Goal: Task Accomplishment & Management: Use online tool/utility

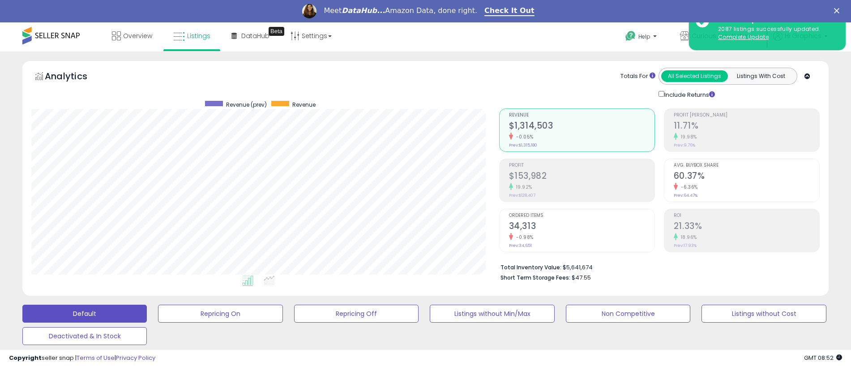
scroll to position [184, 468]
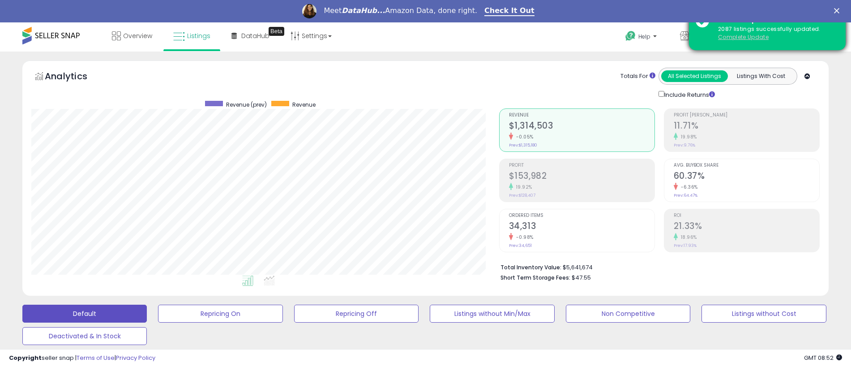
click at [743, 37] on u "Complete Update" at bounding box center [743, 37] width 51 height 8
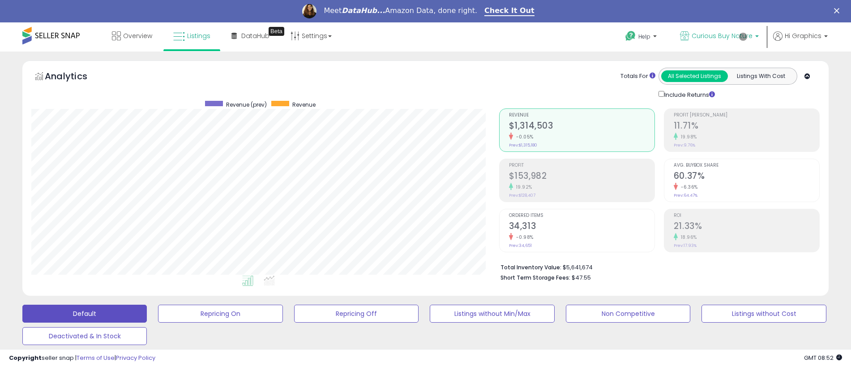
click at [724, 36] on span "Curious Buy Nature" at bounding box center [722, 35] width 61 height 9
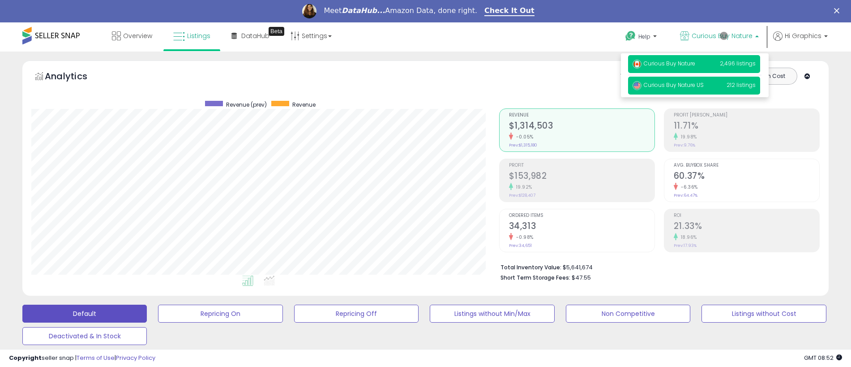
click at [695, 85] on span "Curious Buy Nature US" at bounding box center [668, 85] width 71 height 8
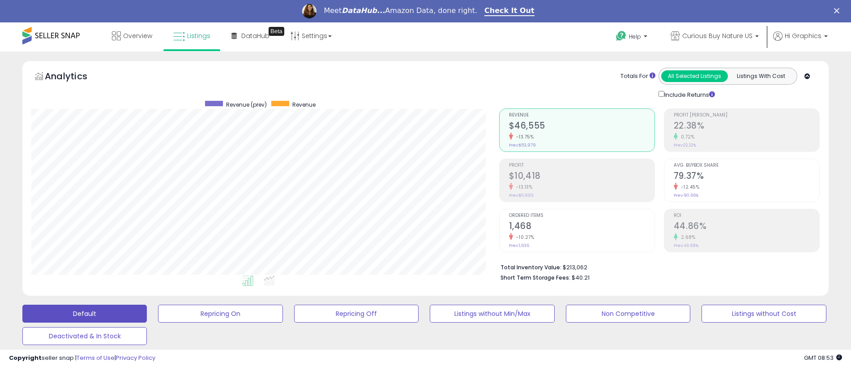
scroll to position [222, 0]
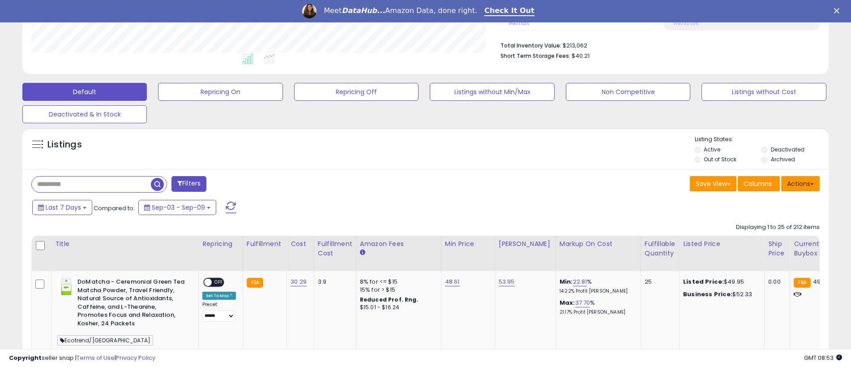
click at [800, 183] on button "Actions" at bounding box center [800, 183] width 38 height 15
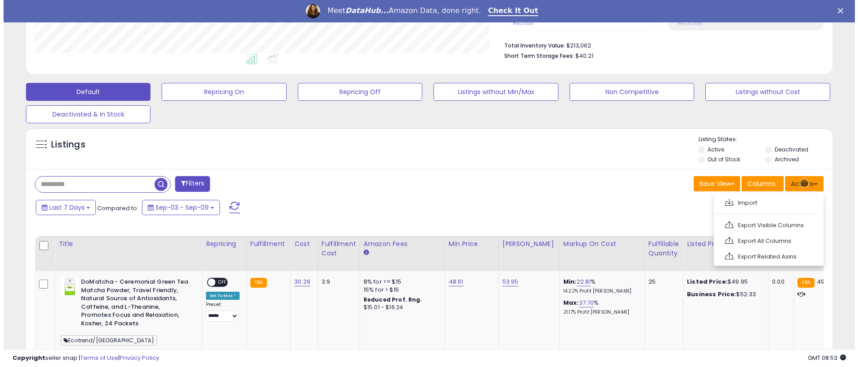
scroll to position [240, 0]
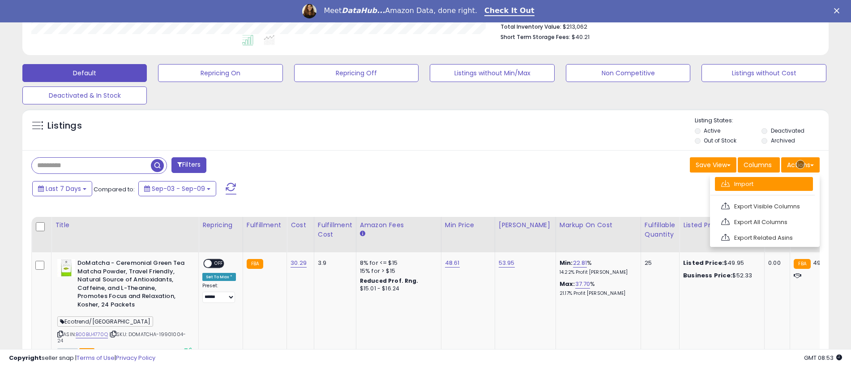
click at [764, 184] on link "Import" at bounding box center [764, 184] width 98 height 14
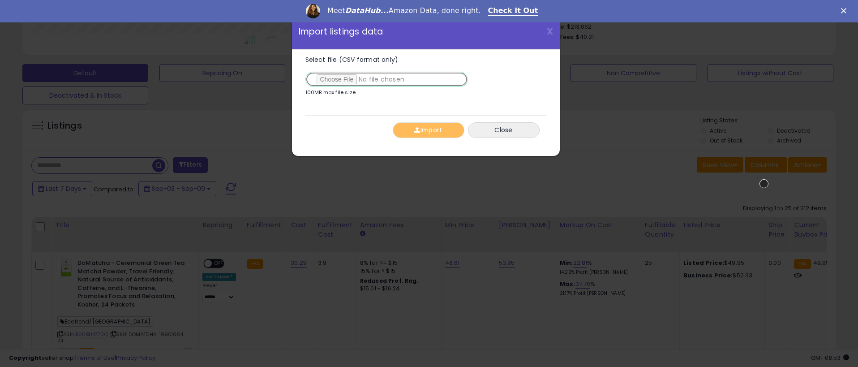
click at [385, 79] on input "Select file (CSV format only)" at bounding box center [386, 79] width 162 height 15
type input "**********"
click at [428, 130] on button "Import" at bounding box center [429, 130] width 72 height 16
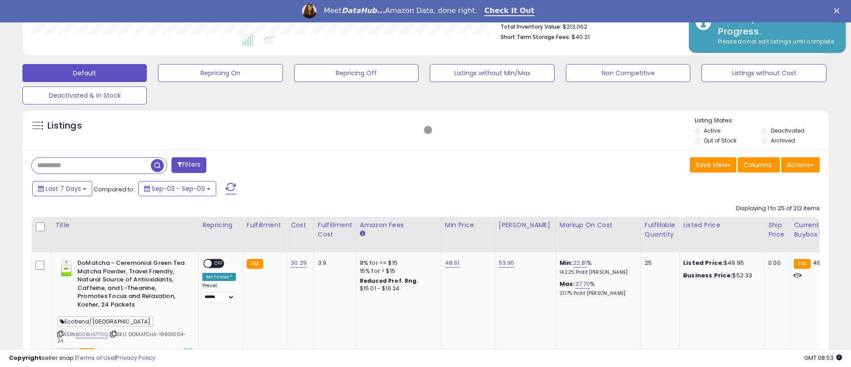
scroll to position [447446, 447162]
